Goal: Information Seeking & Learning: Learn about a topic

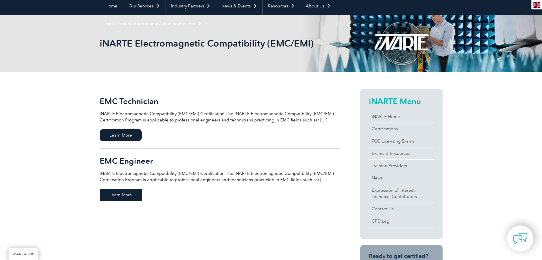
scroll to position [86, 0]
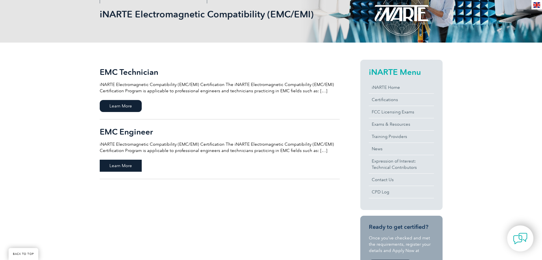
click at [129, 163] on span "Learn More" at bounding box center [121, 166] width 42 height 12
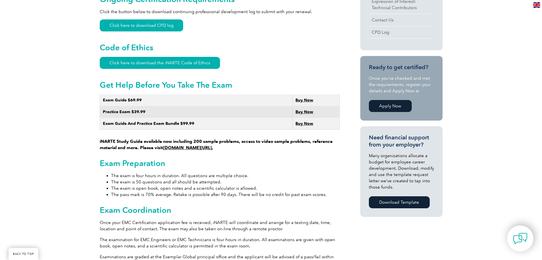
scroll to position [286, 0]
drag, startPoint x: 112, startPoint y: 169, endPoint x: 237, endPoint y: 169, distance: 125.4
click at [238, 173] on li "The exam is four hours in duration. All questions are multiple choice." at bounding box center [225, 176] width 229 height 6
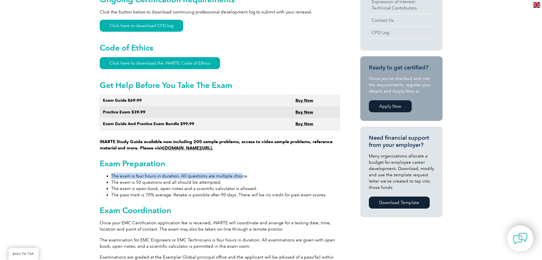
click at [251, 173] on li "The exam is four hours in duration. All questions are multiple choice." at bounding box center [225, 176] width 229 height 6
drag, startPoint x: 114, startPoint y: 170, endPoint x: 175, endPoint y: 164, distance: 60.8
click at [175, 164] on div "General Overview iNARTE Electromagnetic Compatibility (EMC/EMI) Certification T…" at bounding box center [220, 231] width 240 height 742
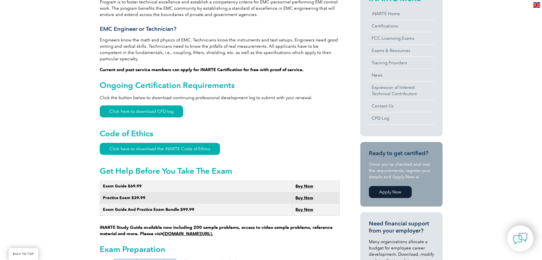
scroll to position [0, 0]
